Goal: Information Seeking & Learning: Learn about a topic

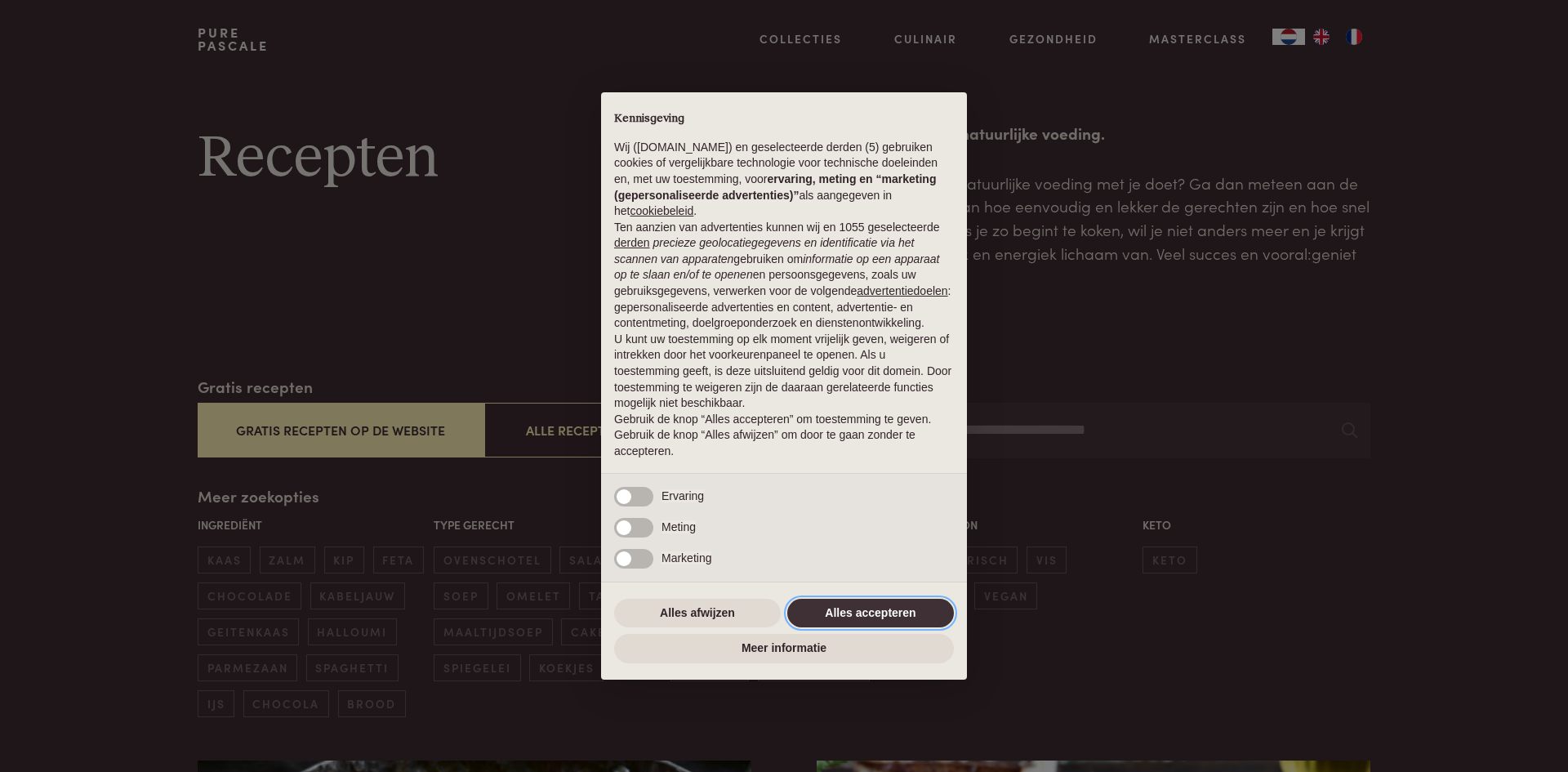
click at [915, 611] on button "Alles accepteren" at bounding box center [870, 613] width 167 height 29
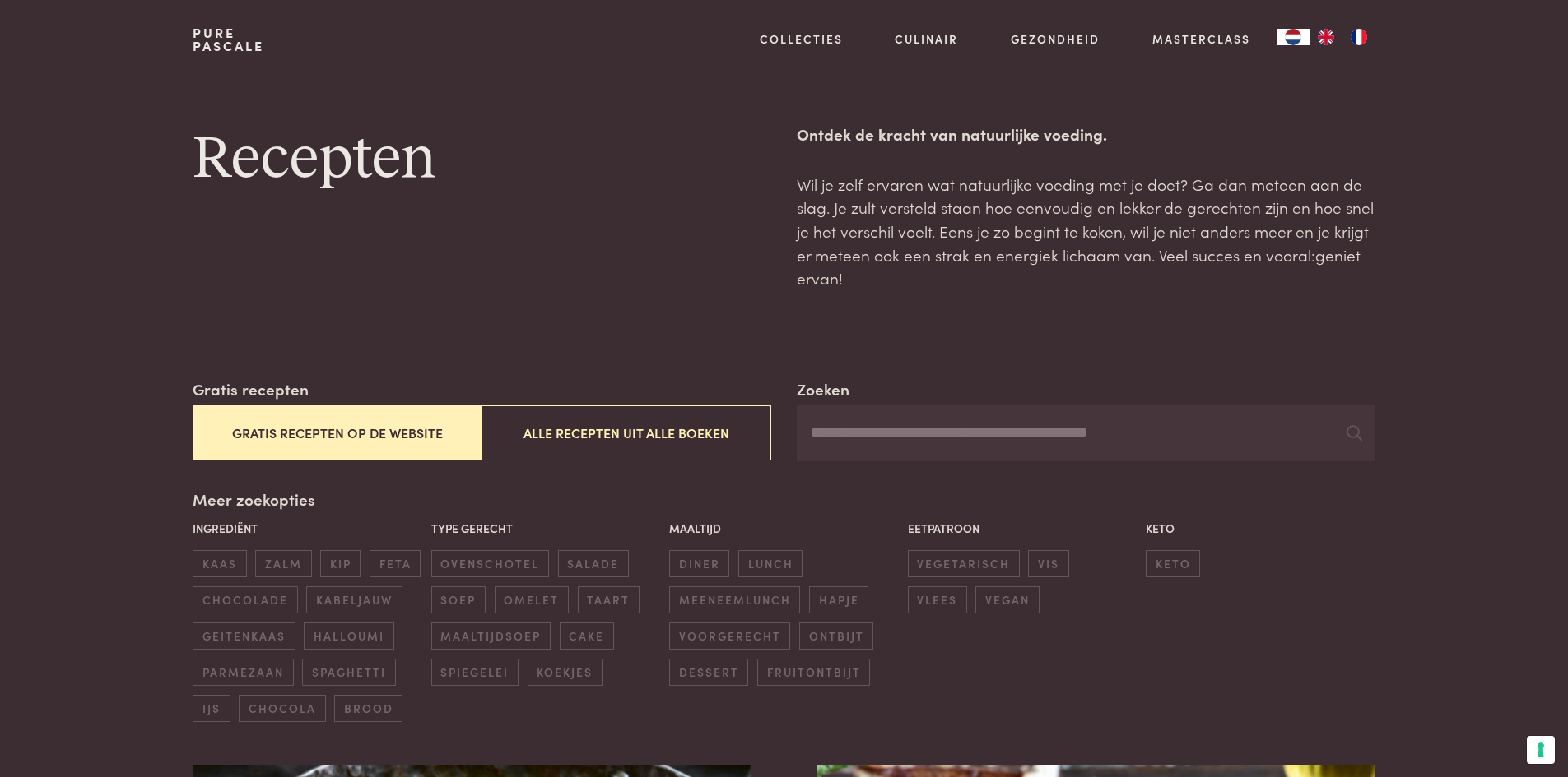
click at [326, 432] on button "Gratis recepten op de website" at bounding box center [337, 433] width 289 height 55
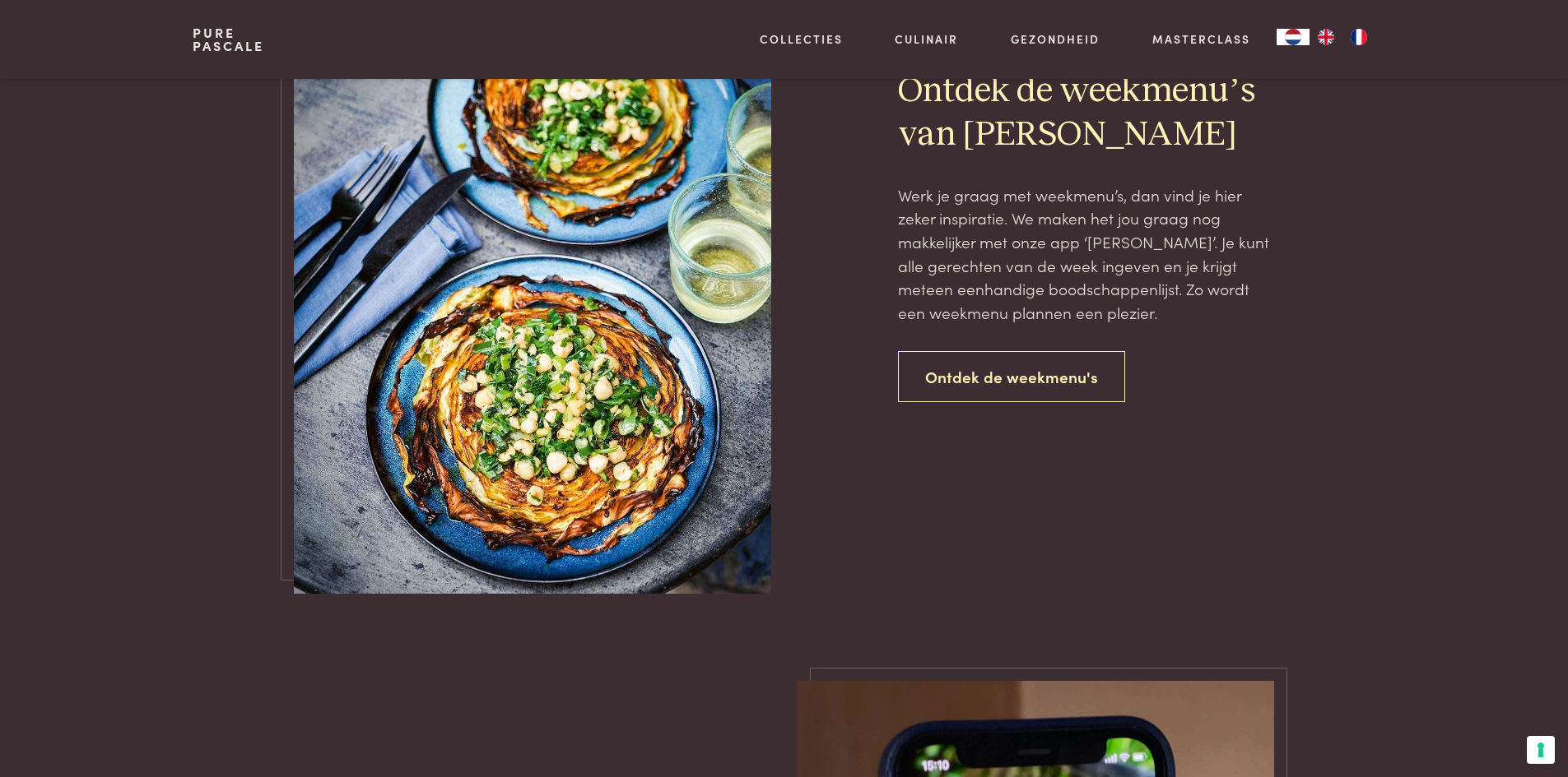
scroll to position [3667, 0]
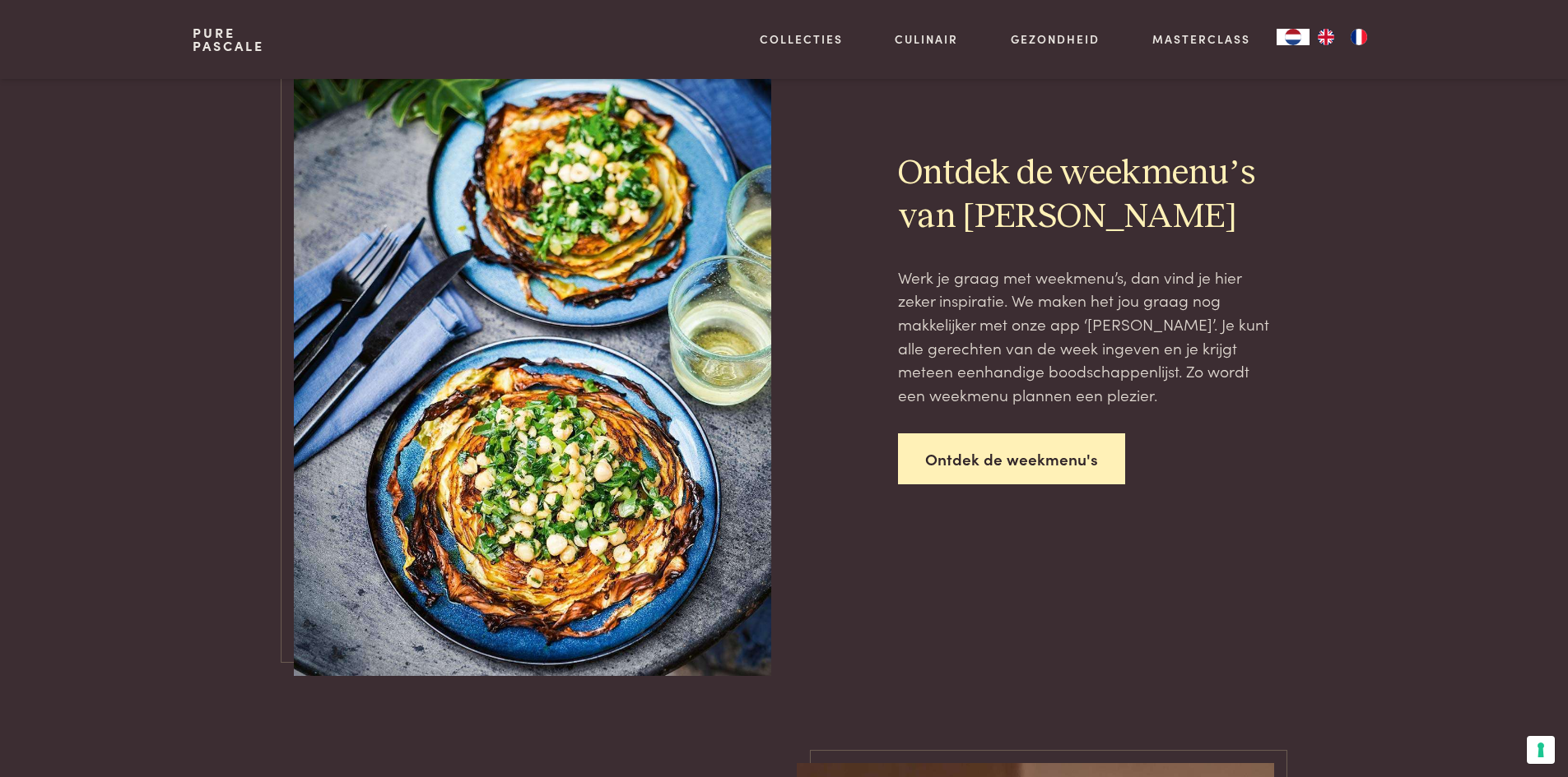
click at [1003, 460] on link "Ontdek de weekmenu's" at bounding box center [1012, 459] width 227 height 52
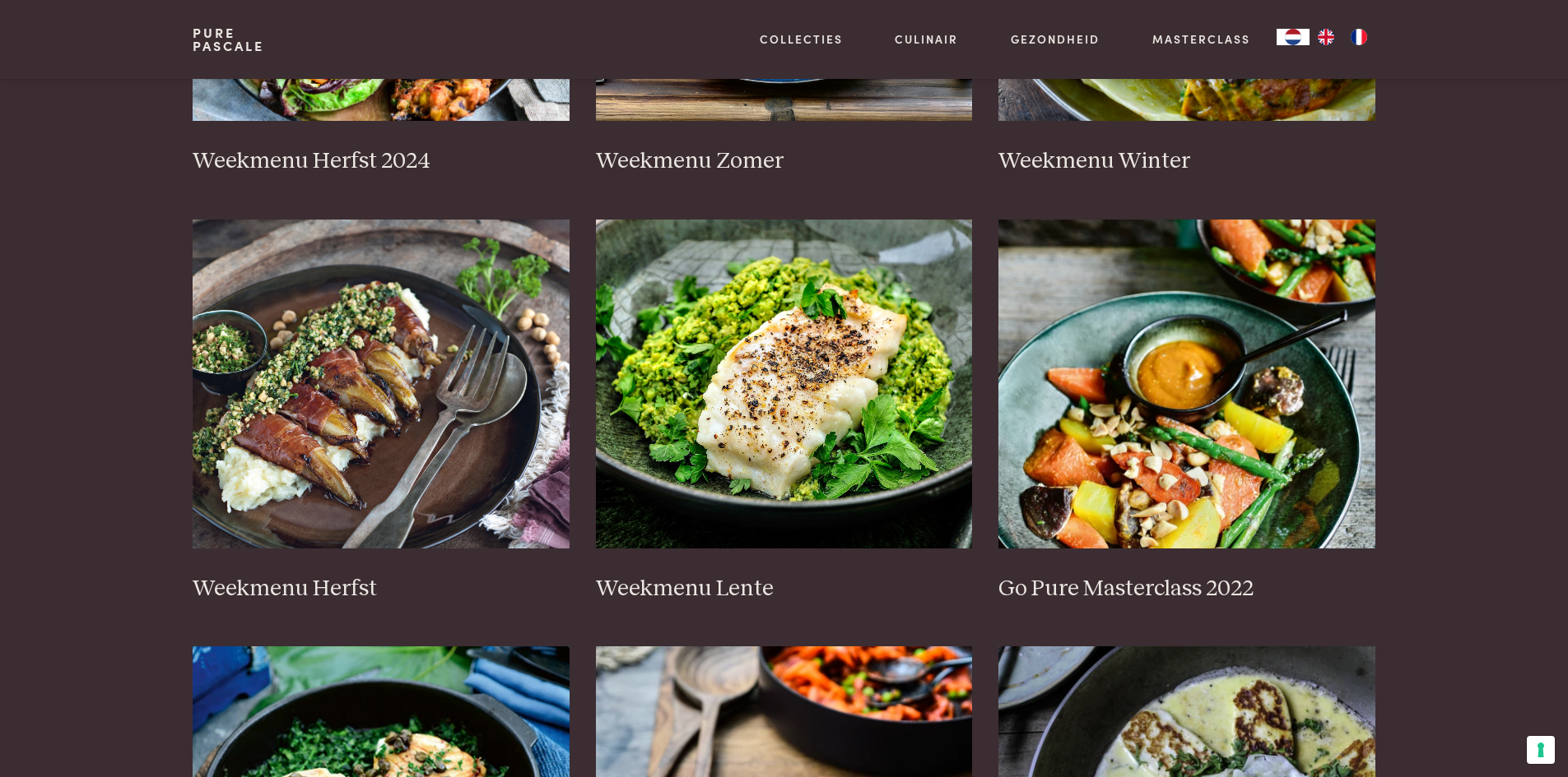
scroll to position [329, 0]
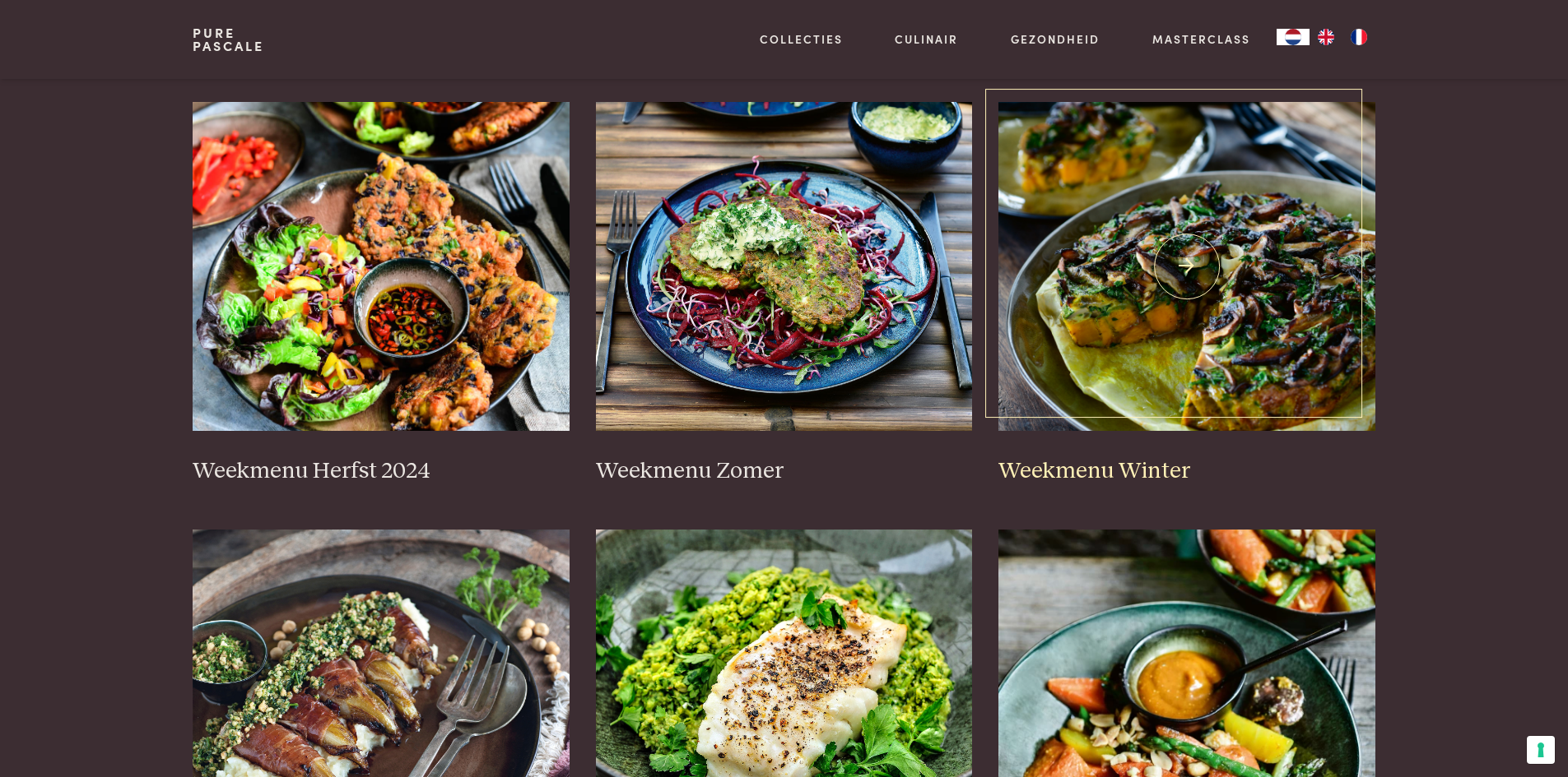
click at [1126, 471] on h3 "Weekmenu Winter" at bounding box center [1187, 472] width 377 height 28
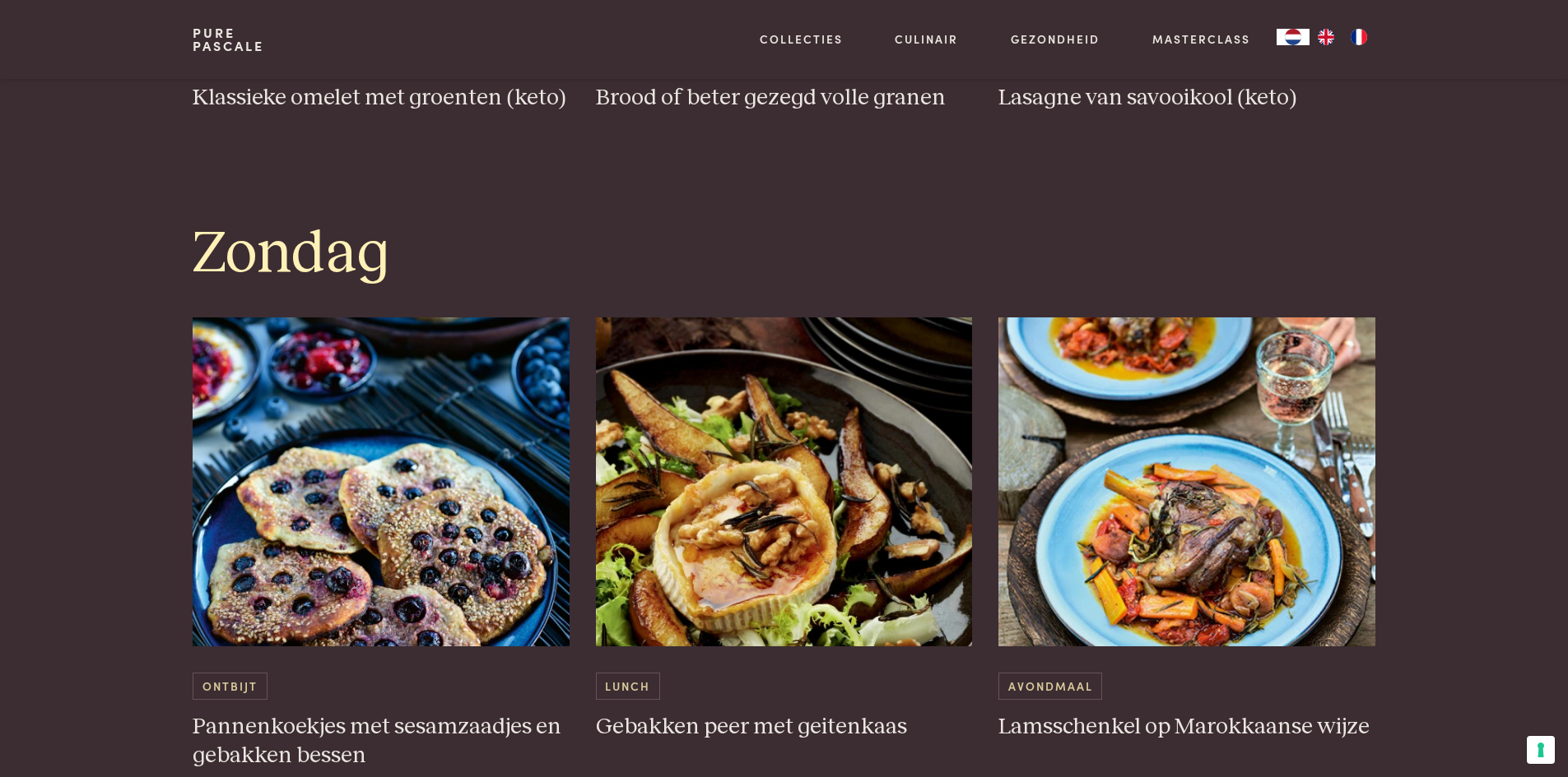
scroll to position [4606, 0]
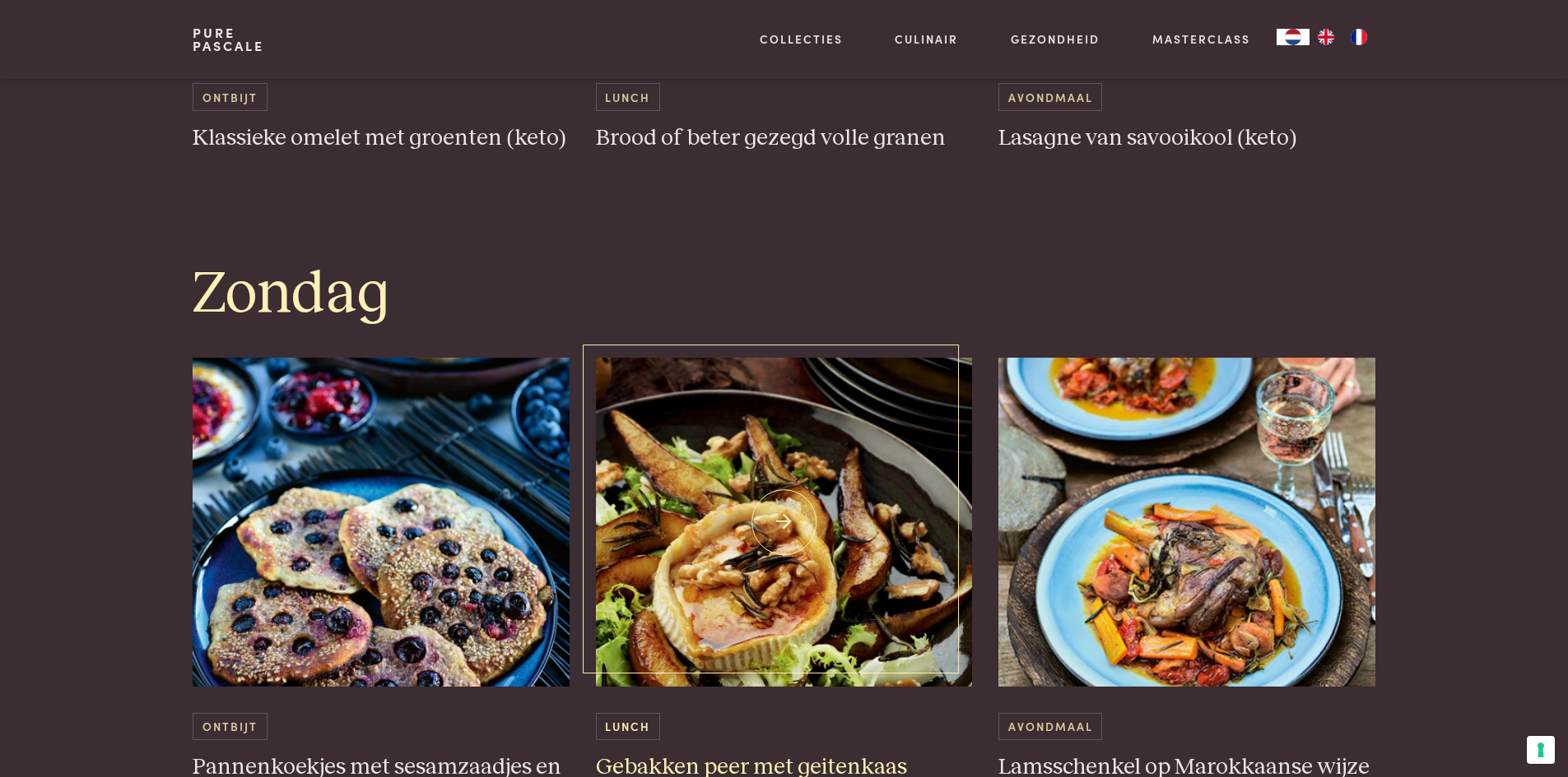
click at [732, 541] on img at bounding box center [784, 522] width 377 height 329
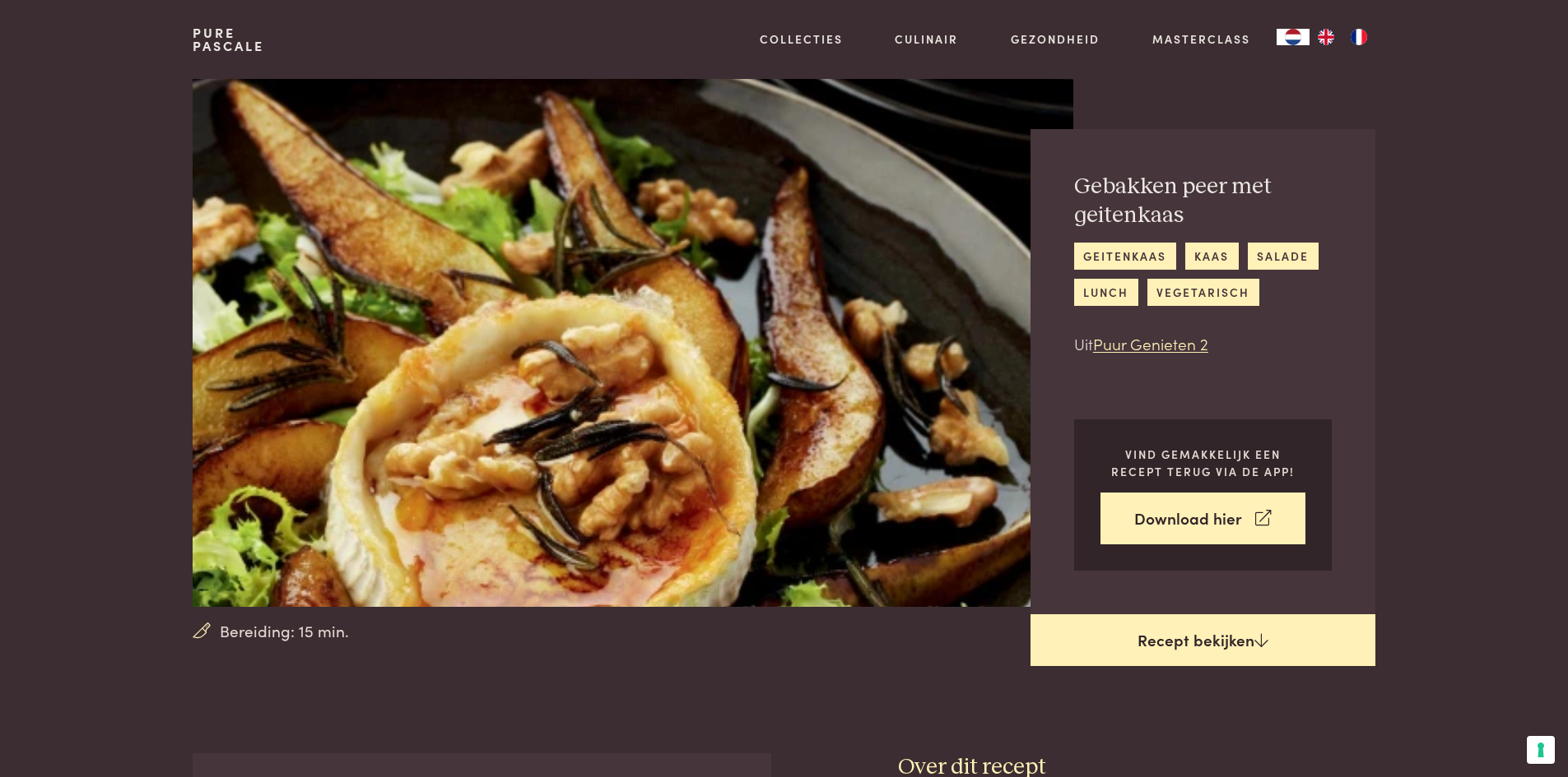
click at [1190, 647] on link "Recept bekijken" at bounding box center [1203, 640] width 345 height 52
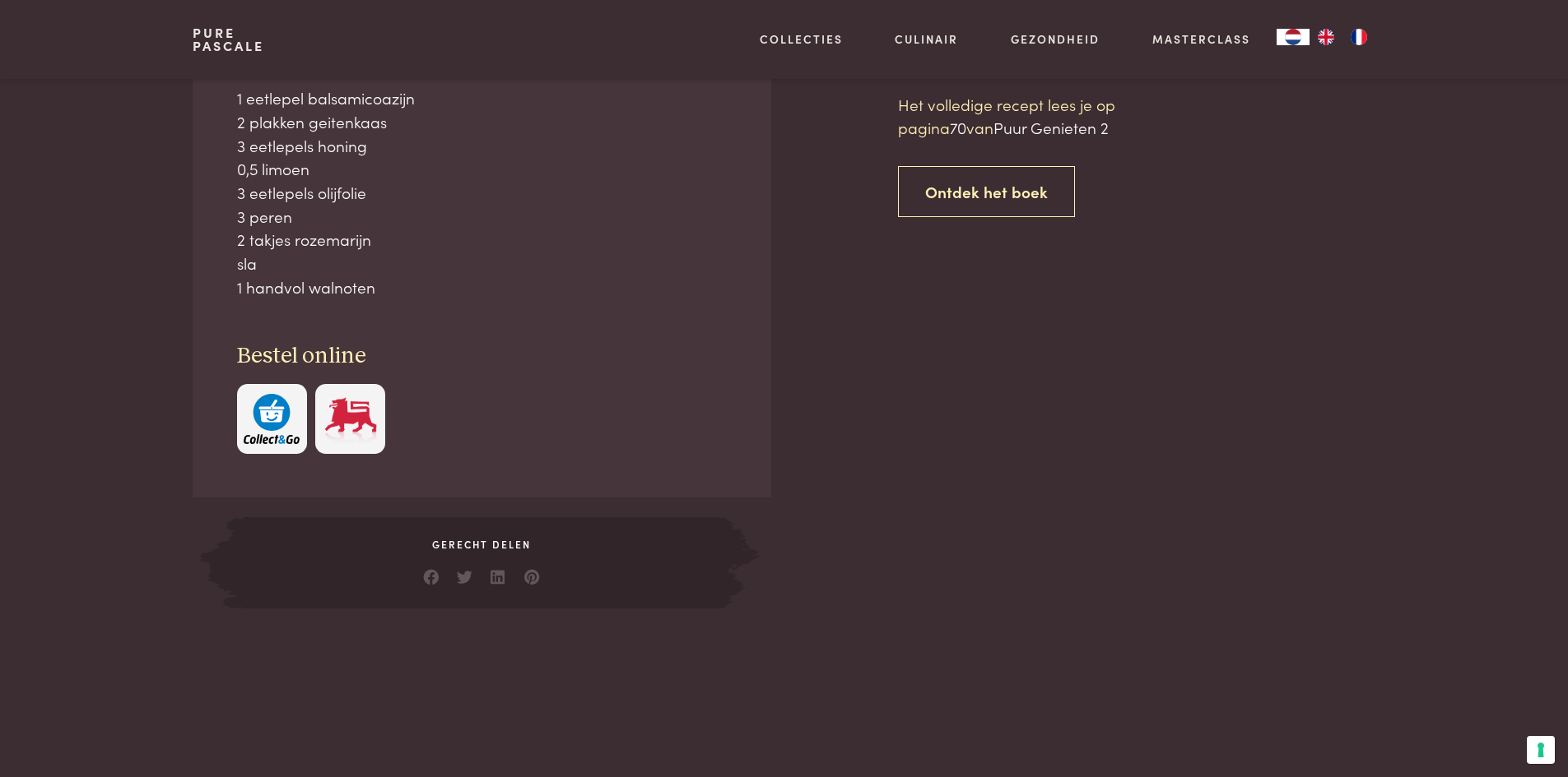
scroll to position [753, 0]
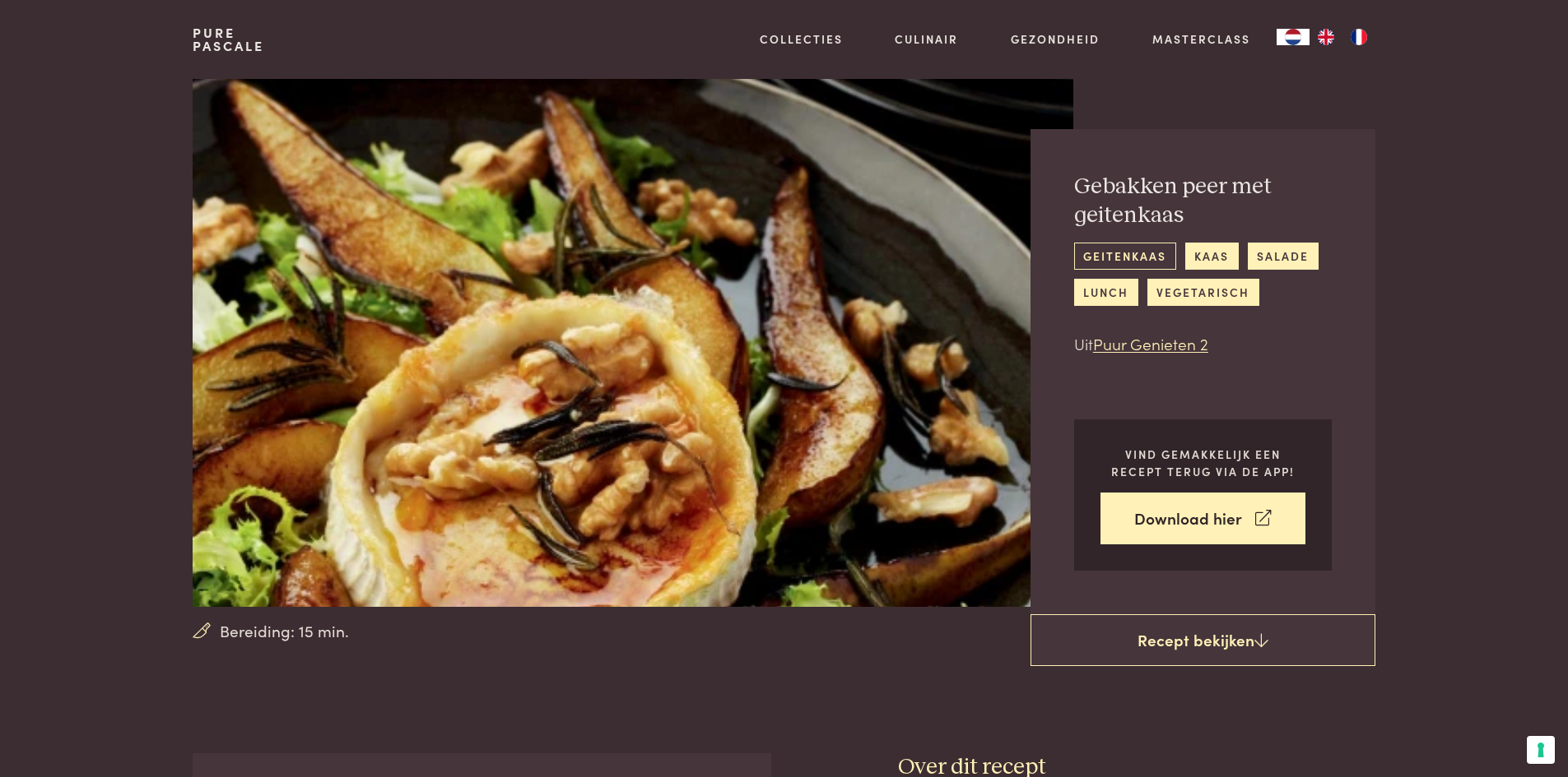
click at [1117, 263] on link "geitenkaas" at bounding box center [1125, 256] width 102 height 28
